Goal: Transaction & Acquisition: Obtain resource

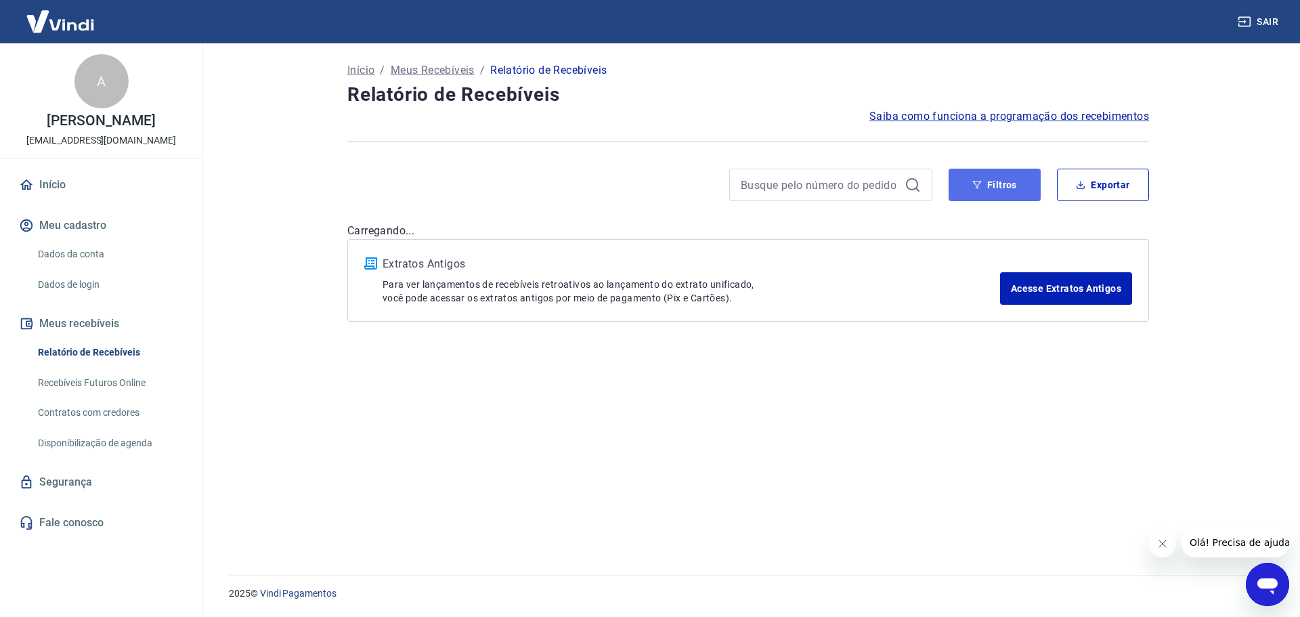
click at [980, 185] on icon "button" at bounding box center [976, 184] width 9 height 9
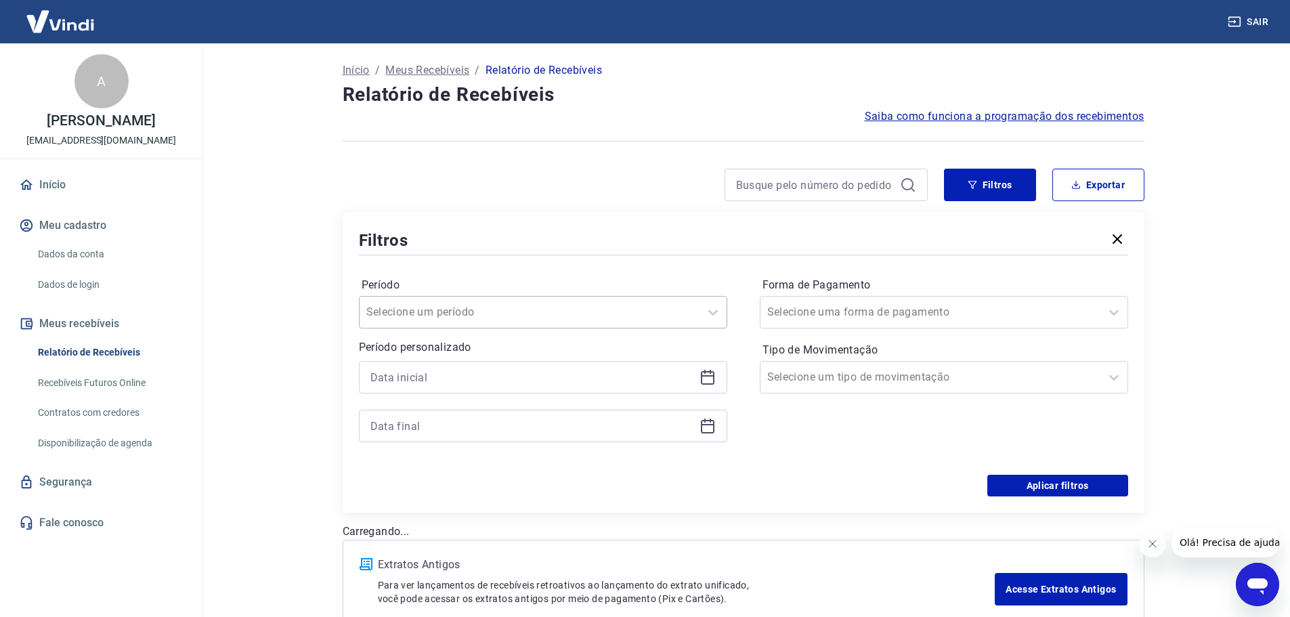
click at [442, 309] on input "Período" at bounding box center [434, 312] width 137 height 16
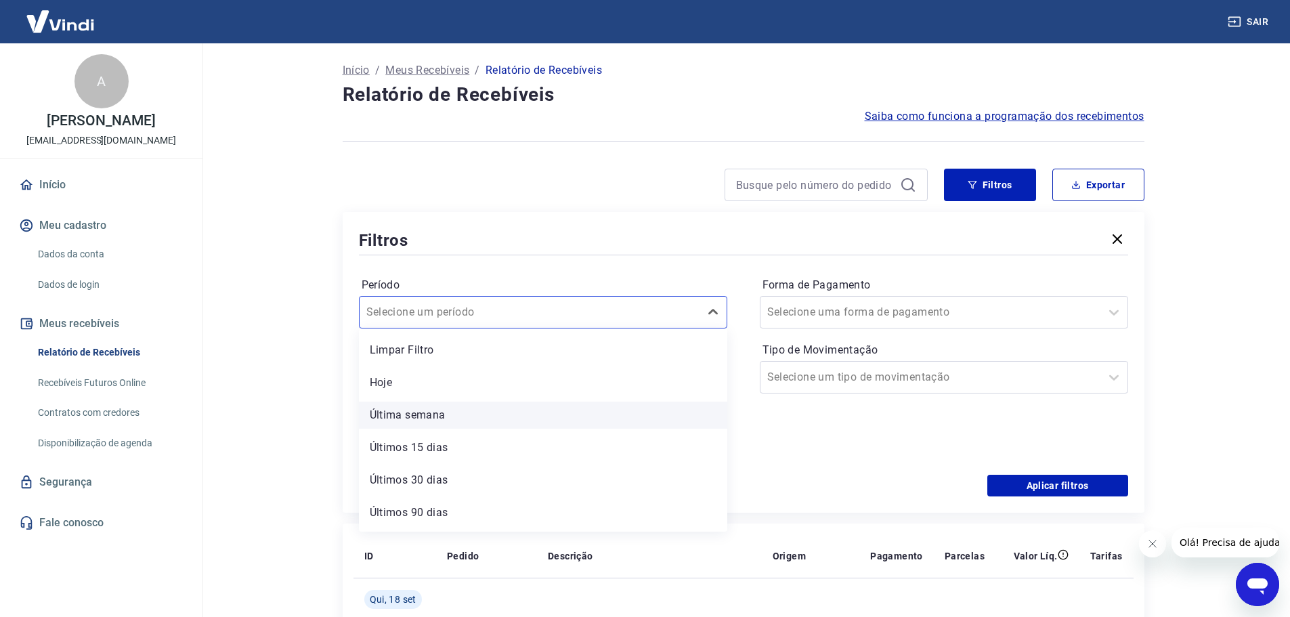
scroll to position [30, 0]
click at [528, 267] on div "Período Selecione um período Período personalizado Forma de Pagamento Selecione…" at bounding box center [743, 366] width 769 height 217
click at [706, 379] on icon at bounding box center [707, 377] width 16 height 16
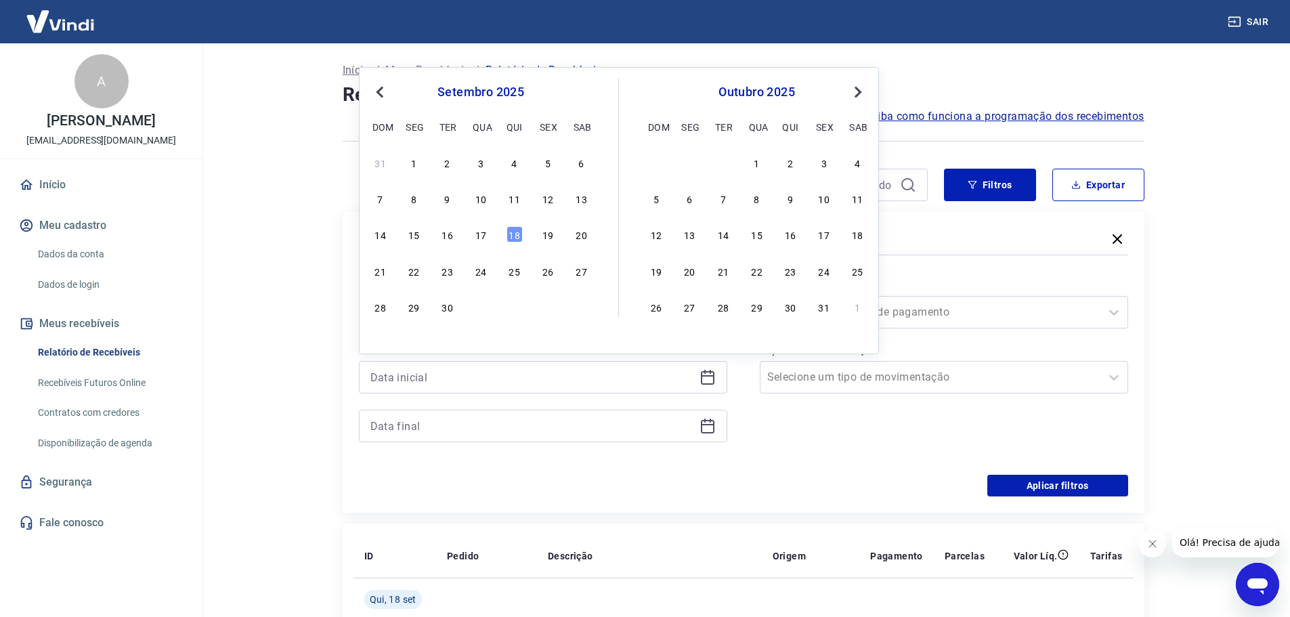
click at [381, 89] on span "Previous Month" at bounding box center [381, 92] width 0 height 16
click at [448, 165] on div "1" at bounding box center [447, 162] width 16 height 16
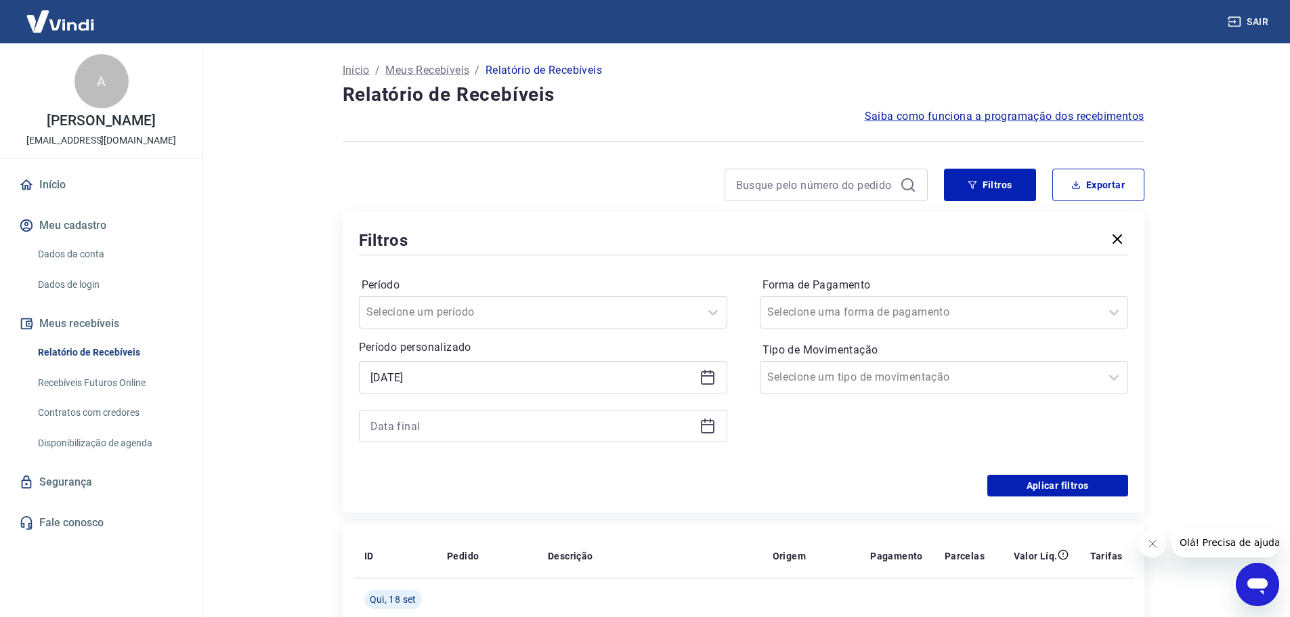
type input "[DATE]"
click at [712, 427] on icon at bounding box center [707, 426] width 16 height 16
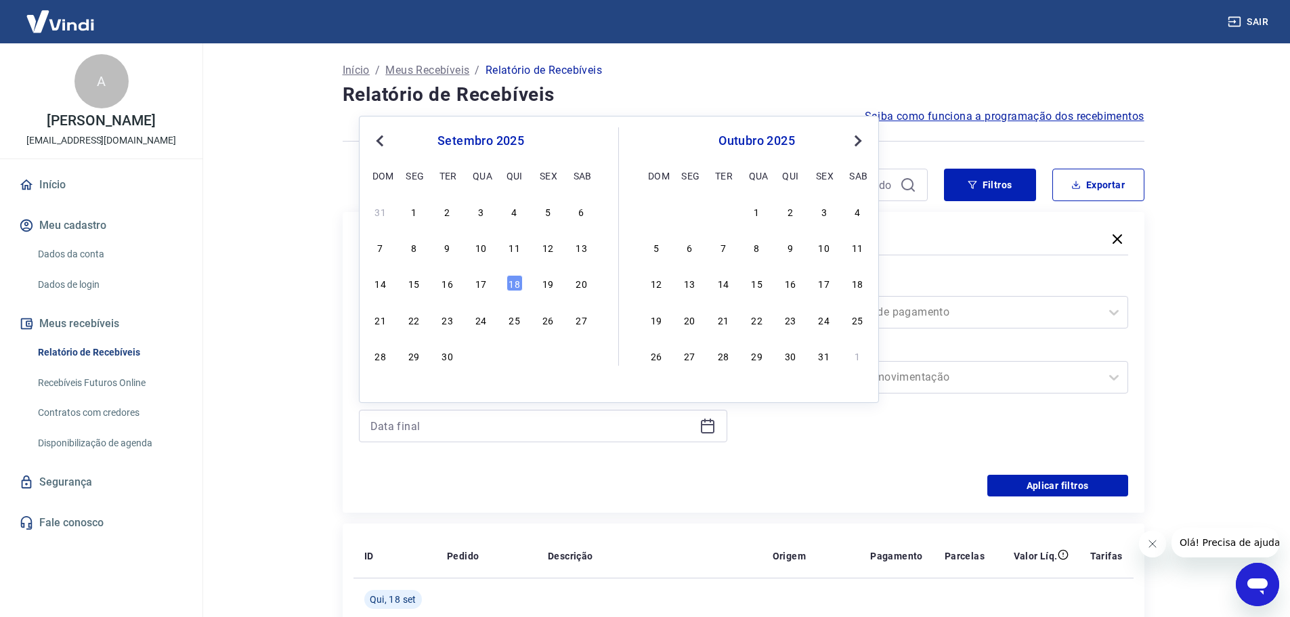
click at [381, 144] on span "Previous Month" at bounding box center [381, 141] width 0 height 16
click at [519, 359] on div "31" at bounding box center [514, 355] width 16 height 16
type input "[DATE]"
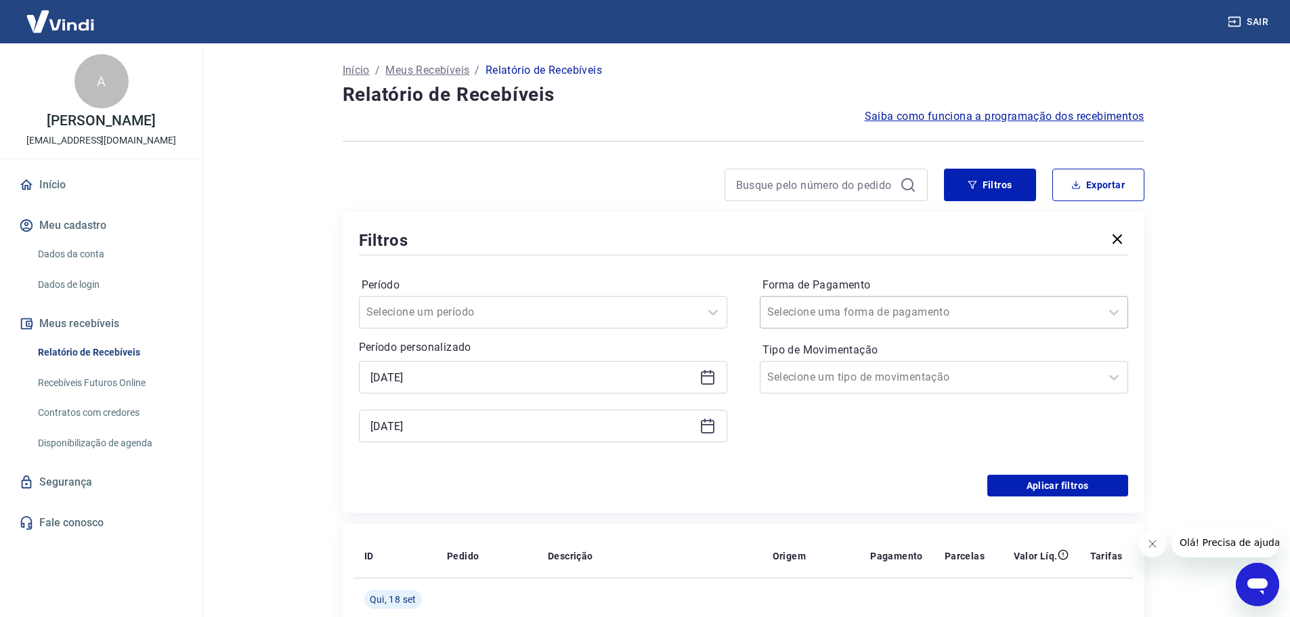
click at [838, 305] on input "Forma de Pagamento" at bounding box center [835, 312] width 137 height 16
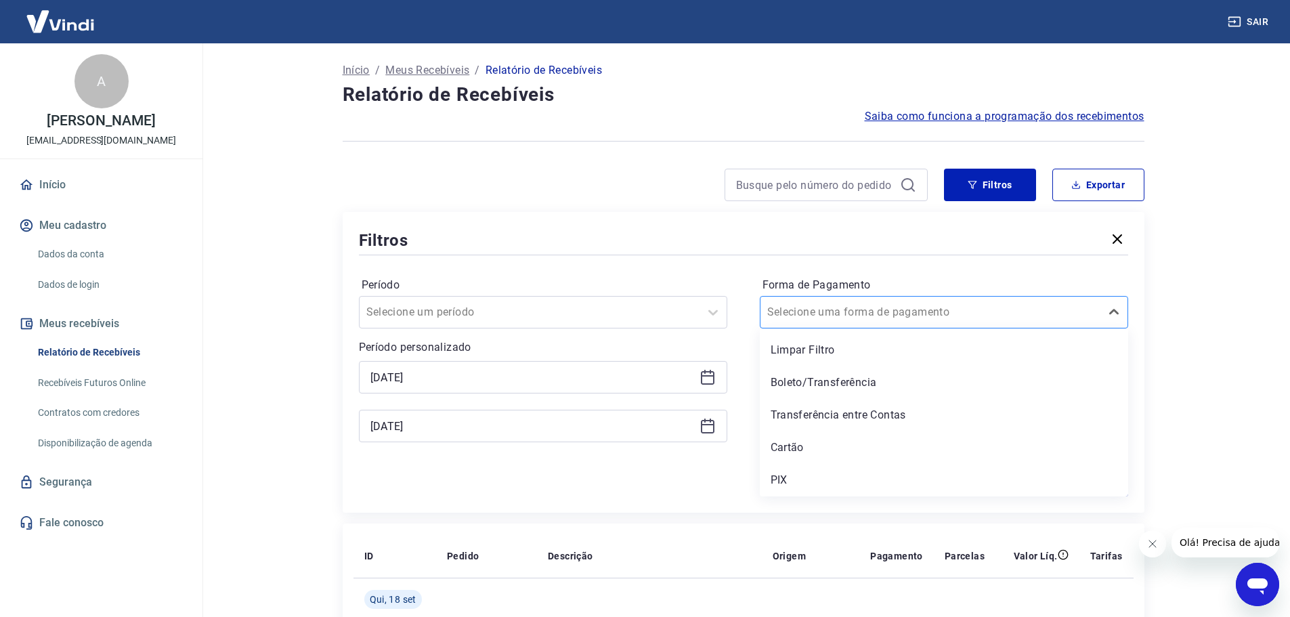
click at [837, 305] on input "Forma de Pagamento" at bounding box center [835, 312] width 137 height 16
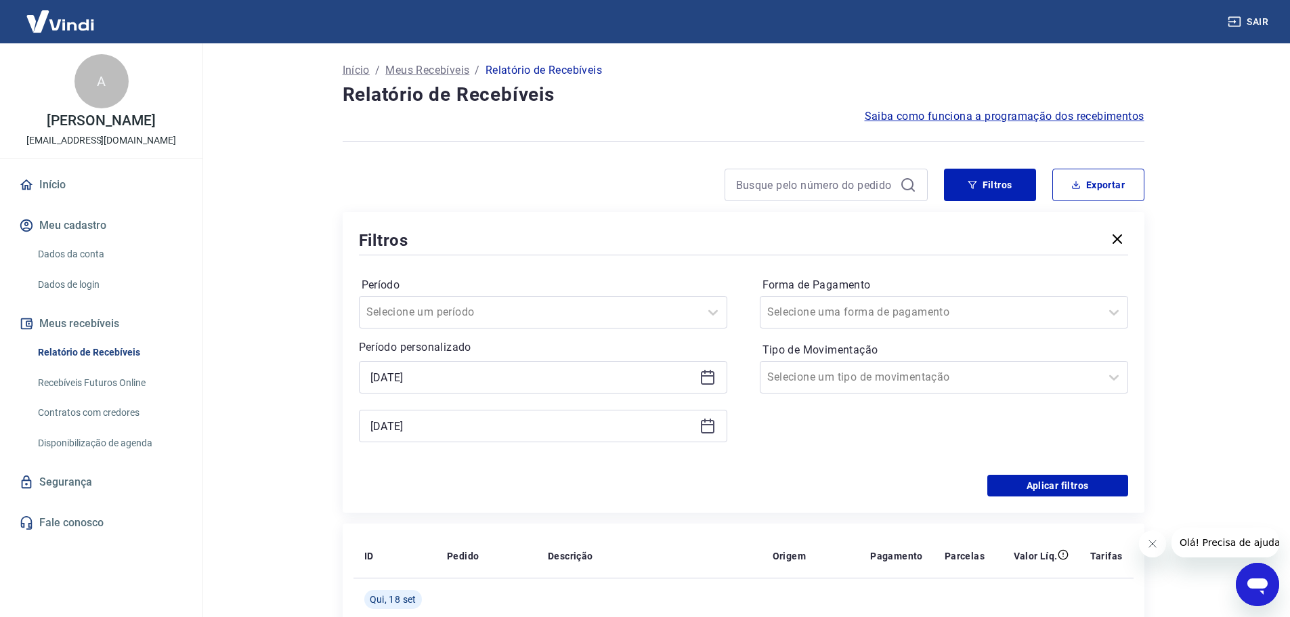
click at [685, 278] on label "Período" at bounding box center [543, 285] width 363 height 16
click at [797, 307] on input "Forma de Pagamento" at bounding box center [835, 312] width 137 height 16
click at [685, 496] on div "Aplicar filtros" at bounding box center [743, 486] width 769 height 22
click at [811, 377] on input "Tipo de Movimentação" at bounding box center [835, 377] width 137 height 16
click at [701, 475] on div "Aplicar filtros" at bounding box center [743, 486] width 769 height 22
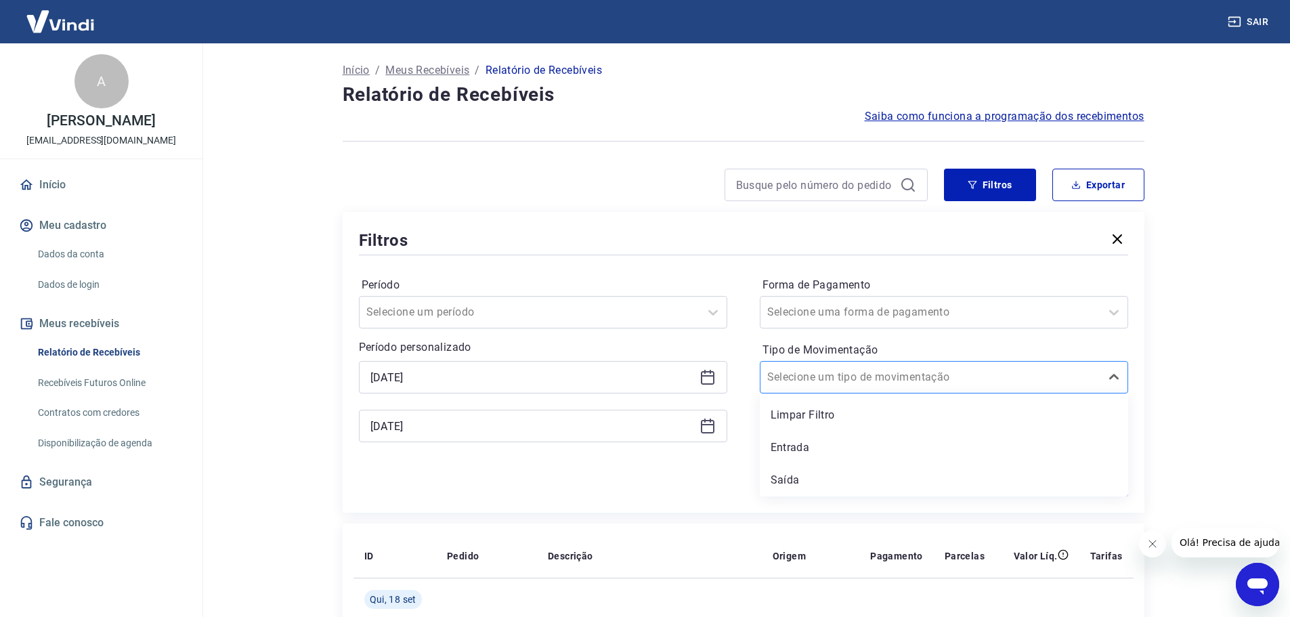
click at [810, 377] on input "Tipo de Movimentação" at bounding box center [835, 377] width 137 height 16
click at [792, 444] on div "Entrada" at bounding box center [944, 447] width 368 height 27
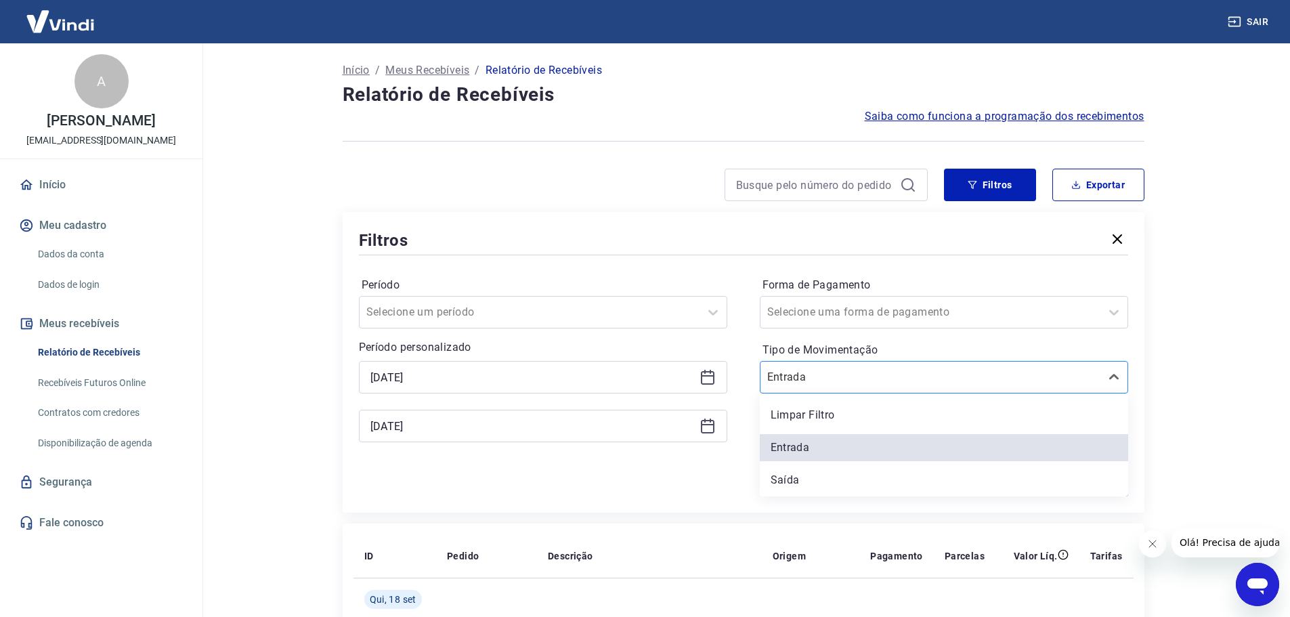
click at [795, 379] on input "Tipo de Movimentação" at bounding box center [835, 377] width 137 height 16
click at [800, 410] on div "Limpar Filtro" at bounding box center [944, 415] width 368 height 27
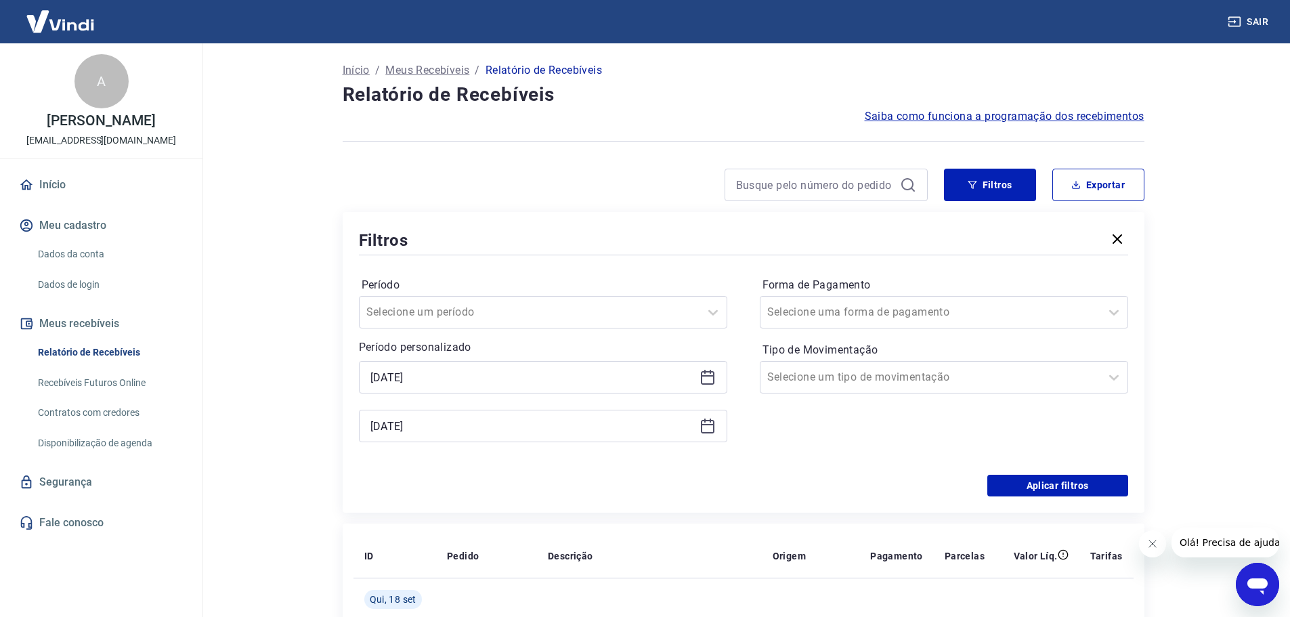
click at [796, 410] on div "Forma de Pagamento Selecione uma forma de pagamento Tipo de Movimentação Seleci…" at bounding box center [944, 366] width 368 height 184
click at [1036, 490] on button "Aplicar filtros" at bounding box center [1057, 486] width 141 height 22
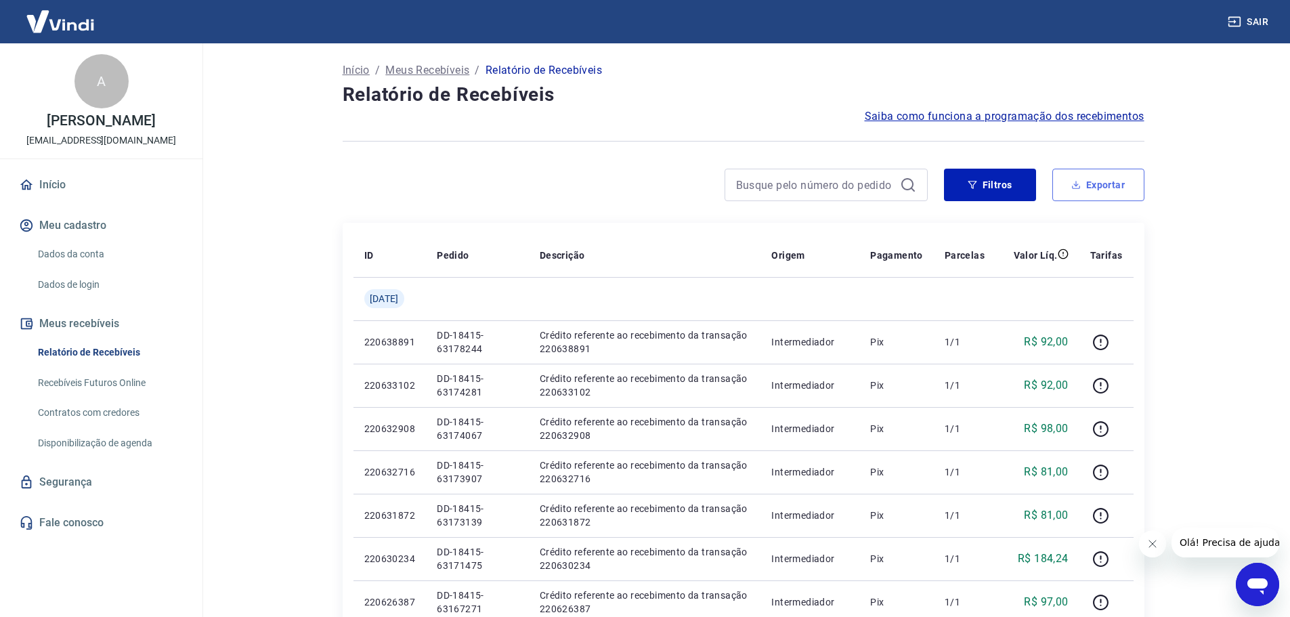
click at [1096, 192] on button "Exportar" at bounding box center [1098, 185] width 92 height 33
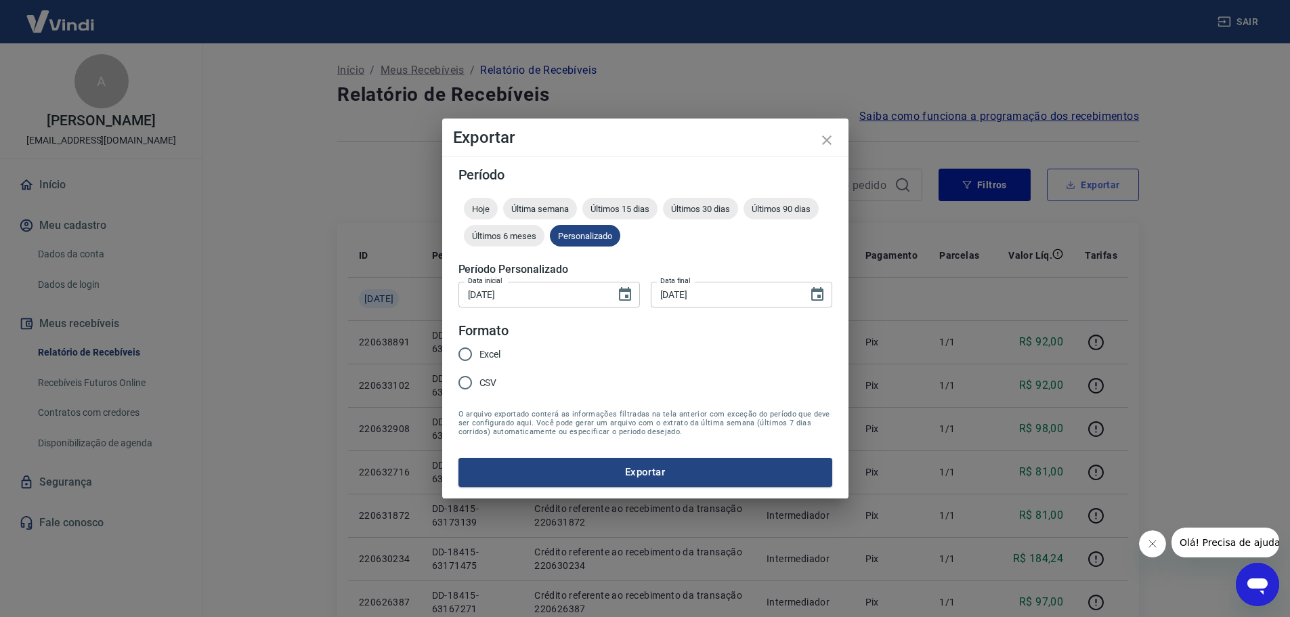
type input "[DATE]"
click at [470, 354] on input "Excel" at bounding box center [470, 354] width 28 height 28
radio input "true"
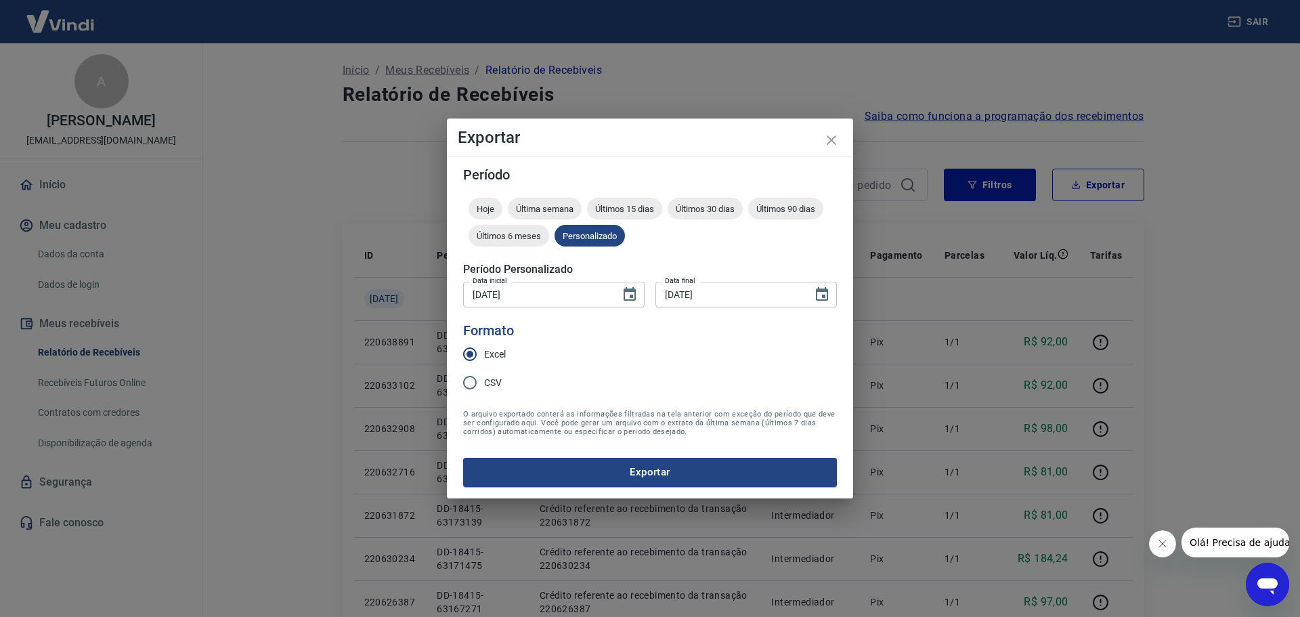
click at [472, 381] on input "CSV" at bounding box center [470, 382] width 28 height 28
radio input "true"
click at [598, 469] on button "Exportar" at bounding box center [650, 472] width 374 height 28
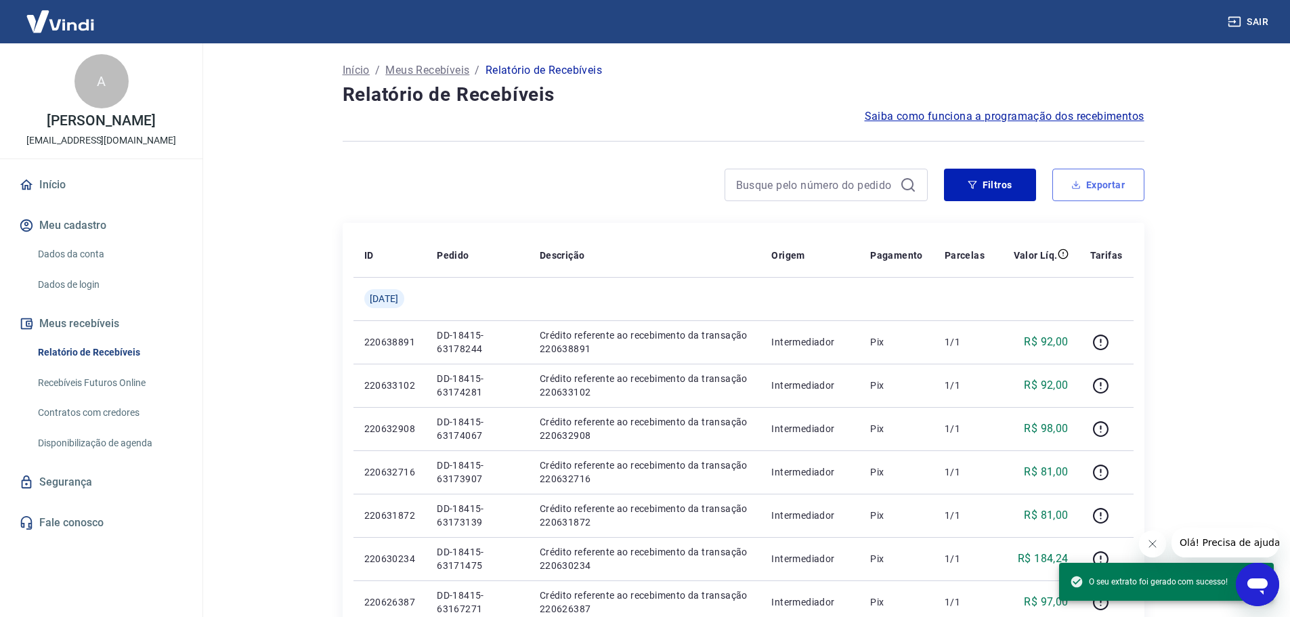
click at [1112, 189] on button "Exportar" at bounding box center [1098, 185] width 92 height 33
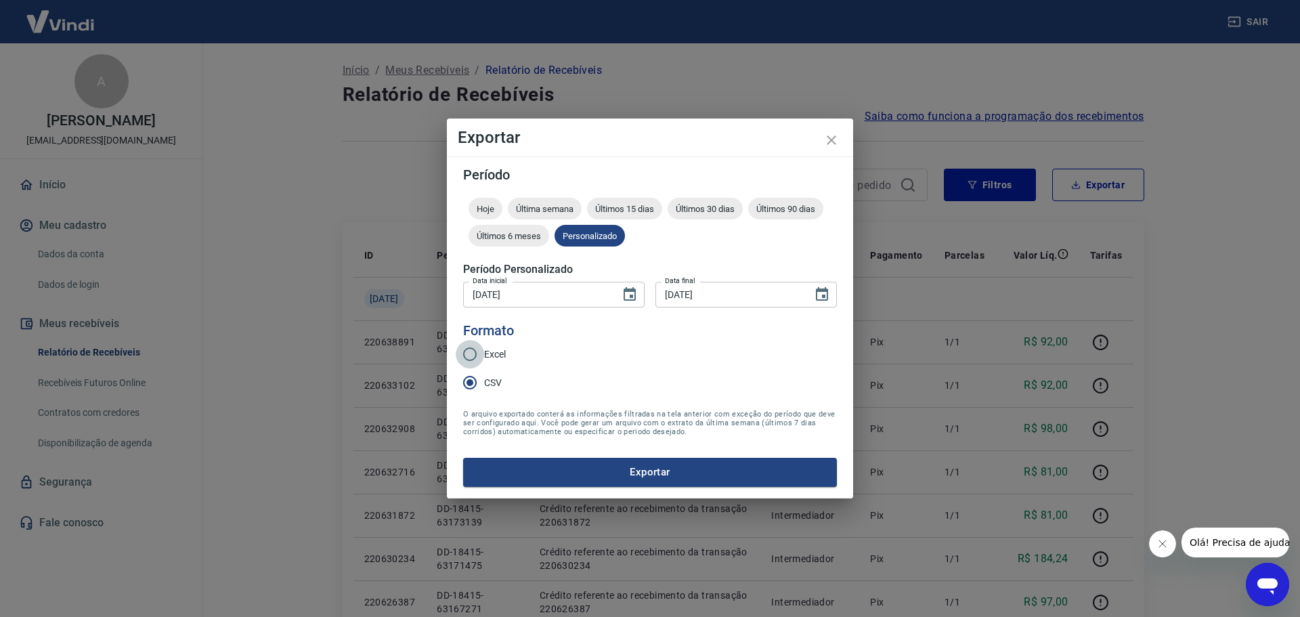
click at [483, 351] on input "Excel" at bounding box center [470, 354] width 28 height 28
radio input "true"
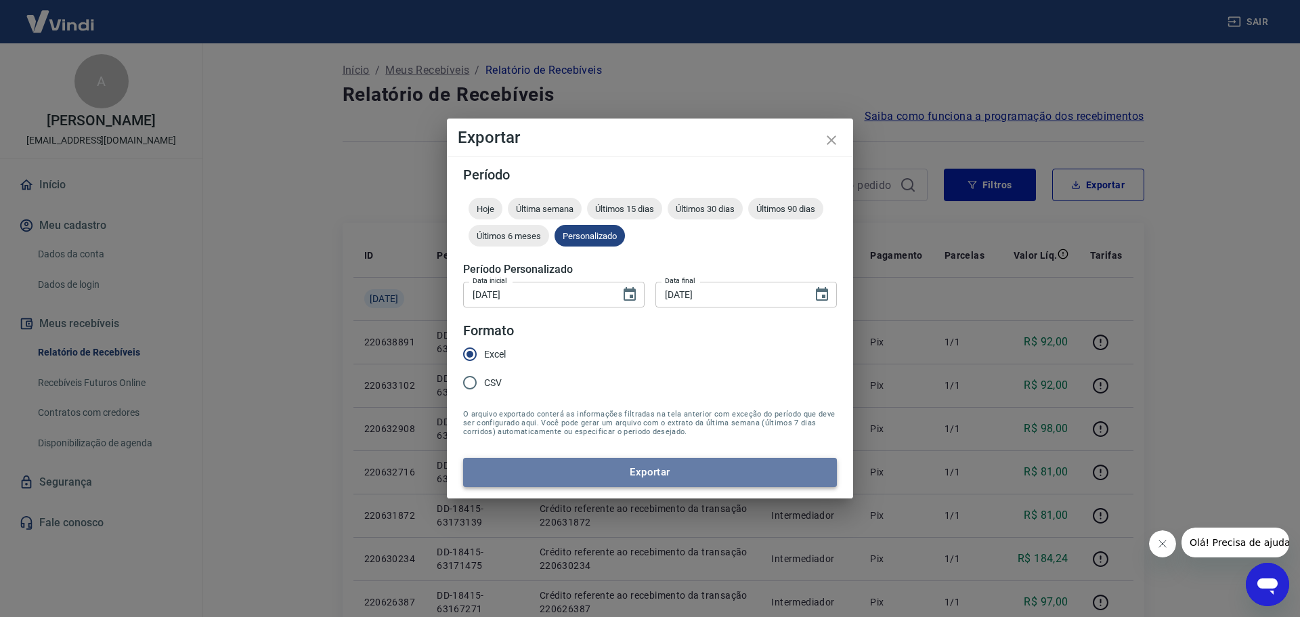
click at [599, 474] on button "Exportar" at bounding box center [650, 472] width 374 height 28
